Goal: Check status: Check status

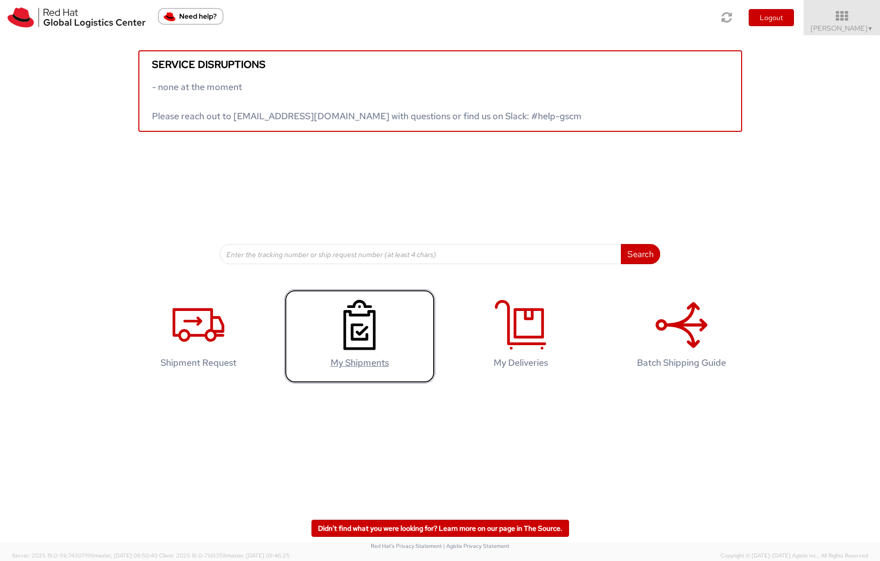
click at [374, 342] on use at bounding box center [359, 325] width 32 height 50
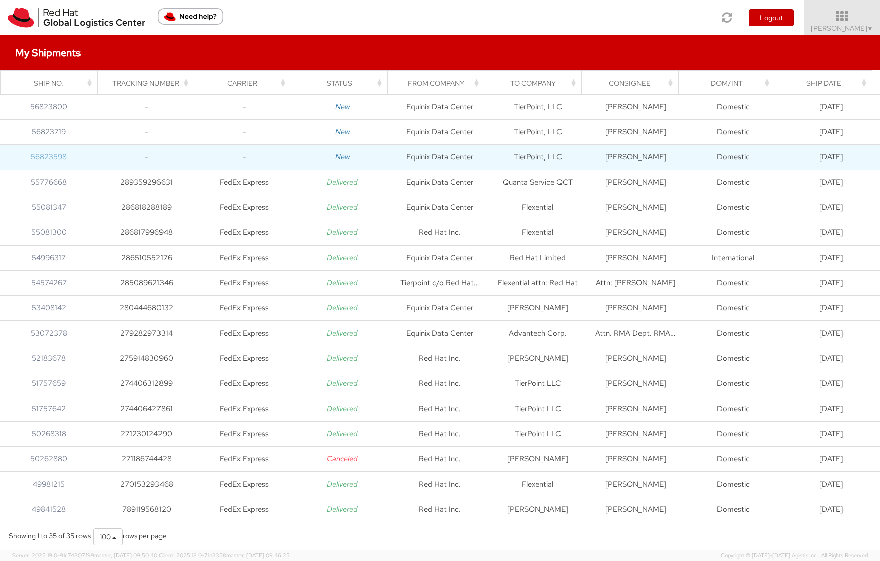
click at [44, 156] on link "56823598" at bounding box center [49, 157] width 36 height 10
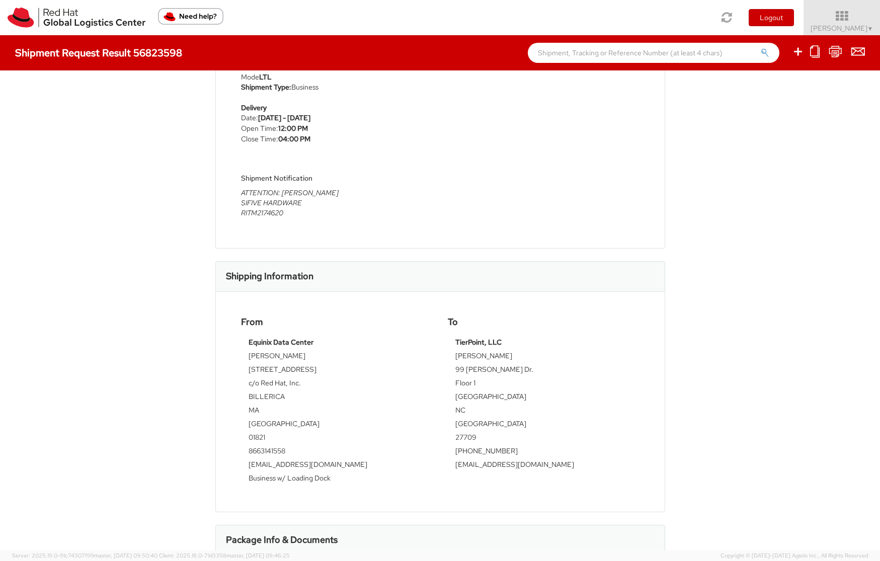
scroll to position [118, 0]
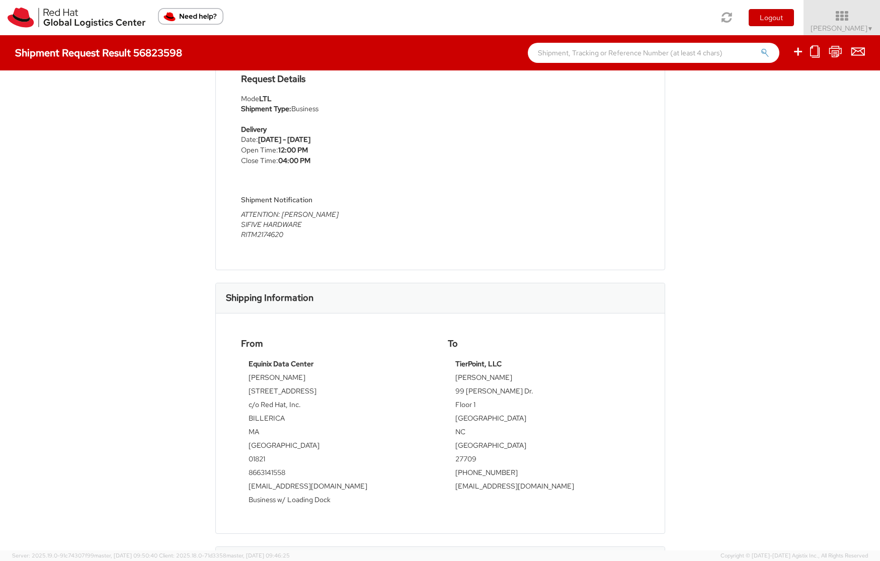
click at [730, 158] on div "Shipment 56823598 Request Information The shipment dimensions and/or weight ent…" at bounding box center [440, 310] width 880 height 480
